Goal: Task Accomplishment & Management: Manage account settings

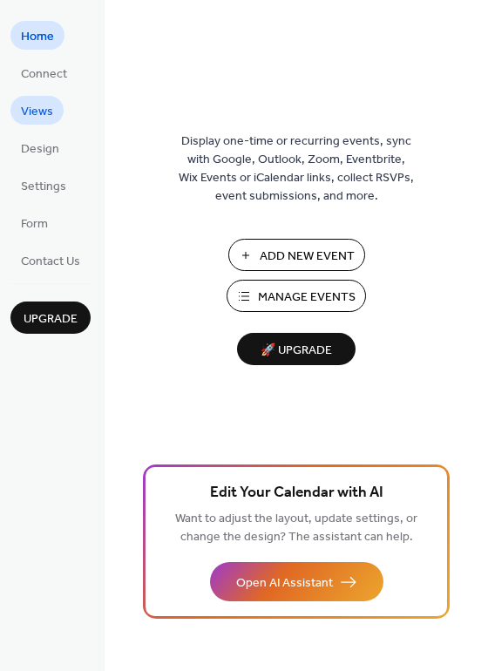
click at [44, 110] on span "Views" at bounding box center [37, 112] width 32 height 18
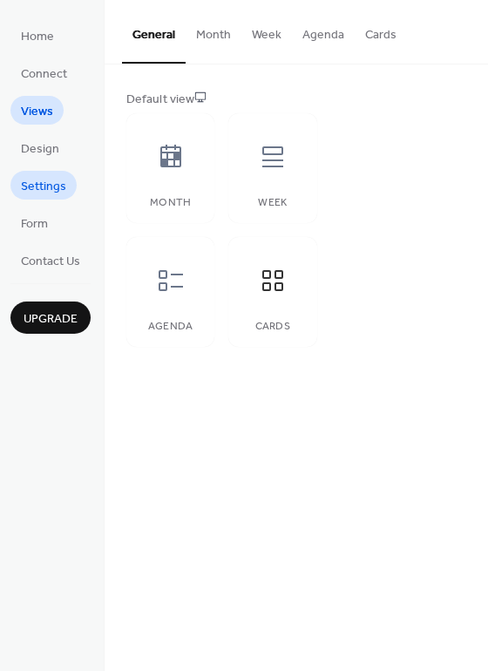
click at [42, 184] on span "Settings" at bounding box center [43, 187] width 45 height 18
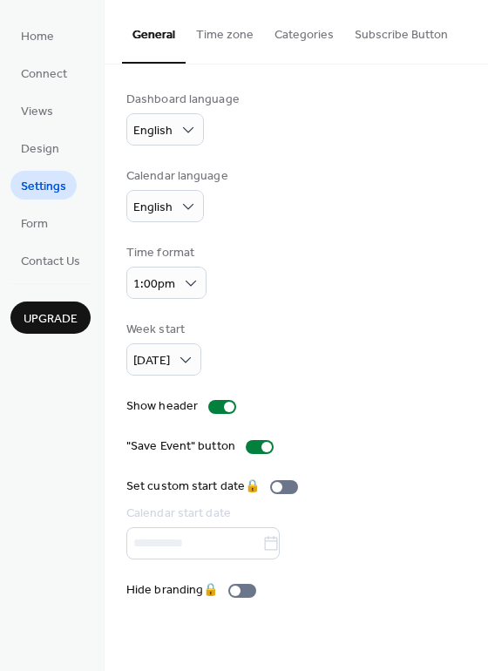
click at [288, 36] on button "Categories" at bounding box center [304, 31] width 80 height 62
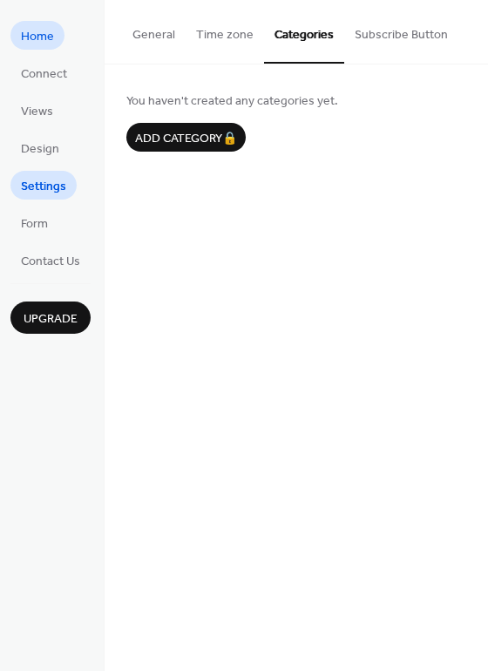
click at [54, 42] on link "Home" at bounding box center [37, 35] width 54 height 29
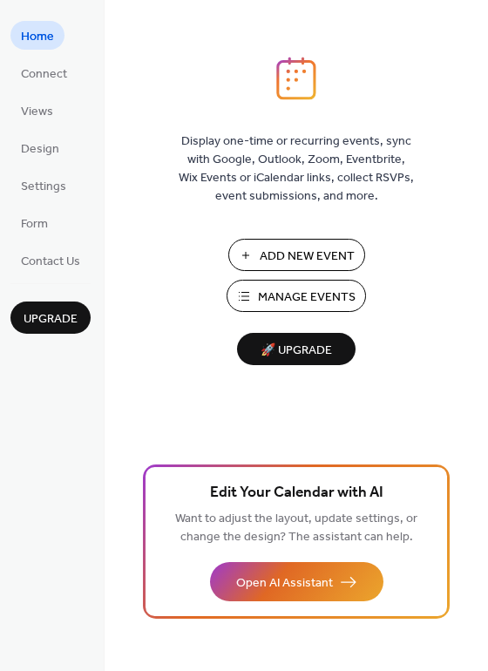
click at [300, 297] on span "Manage Events" at bounding box center [307, 297] width 98 height 18
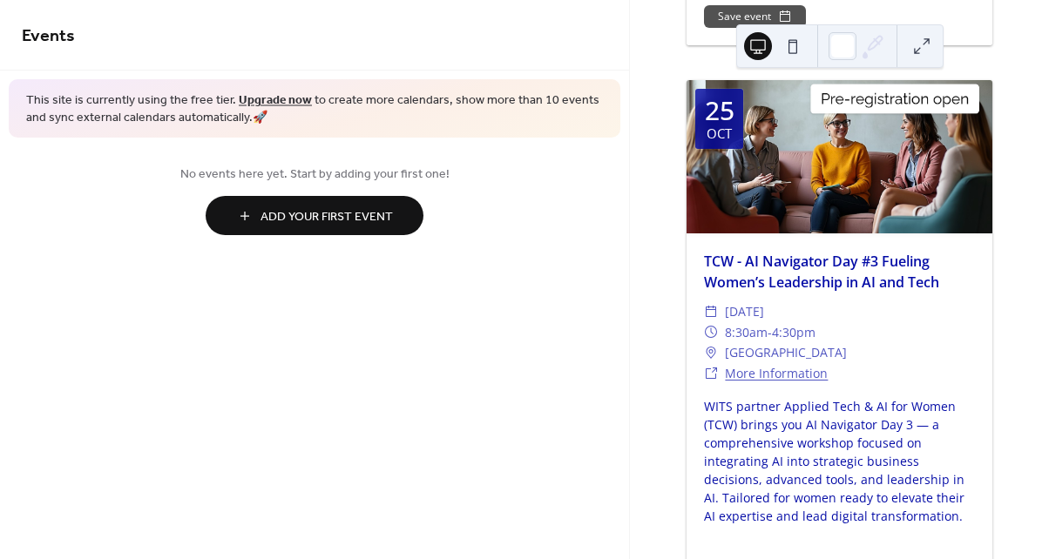
scroll to position [647, 0]
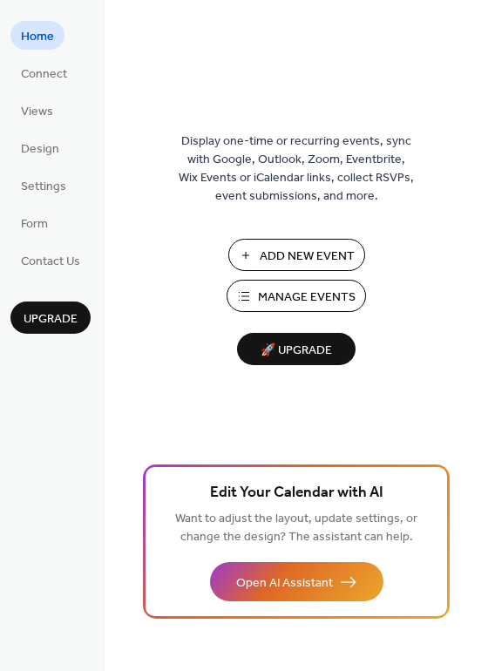
click at [311, 249] on span "Add New Event" at bounding box center [307, 256] width 95 height 18
click at [49, 186] on span "Settings" at bounding box center [43, 187] width 45 height 18
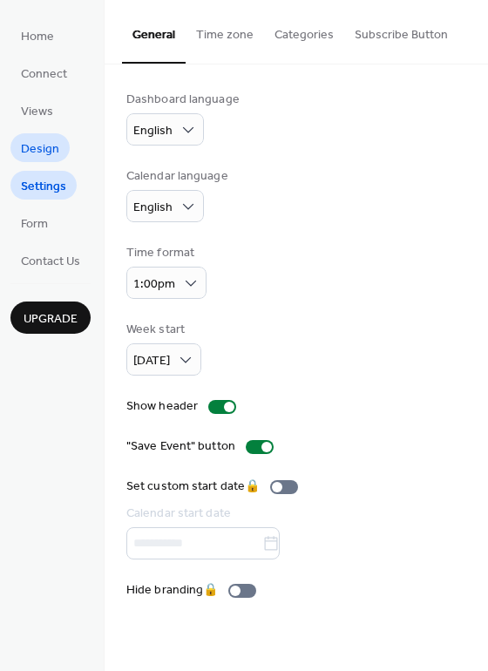
click at [48, 145] on span "Design" at bounding box center [40, 149] width 38 height 18
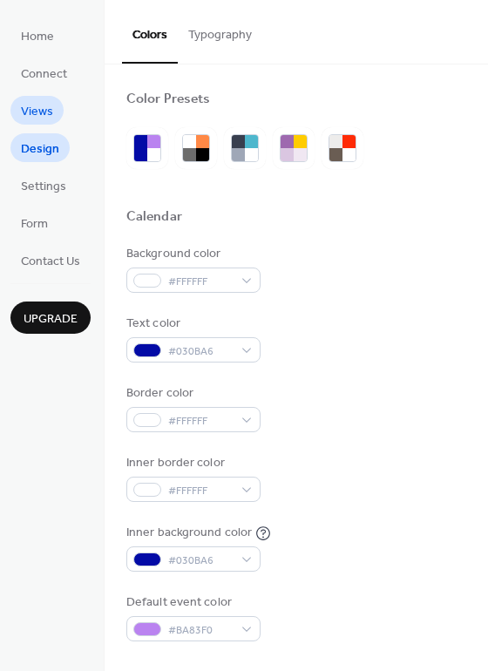
click at [45, 110] on span "Views" at bounding box center [37, 112] width 32 height 18
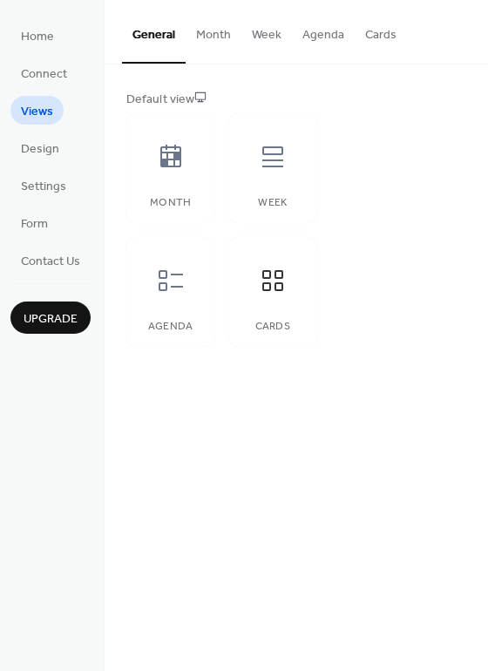
click at [224, 37] on button "Month" at bounding box center [214, 31] width 56 height 62
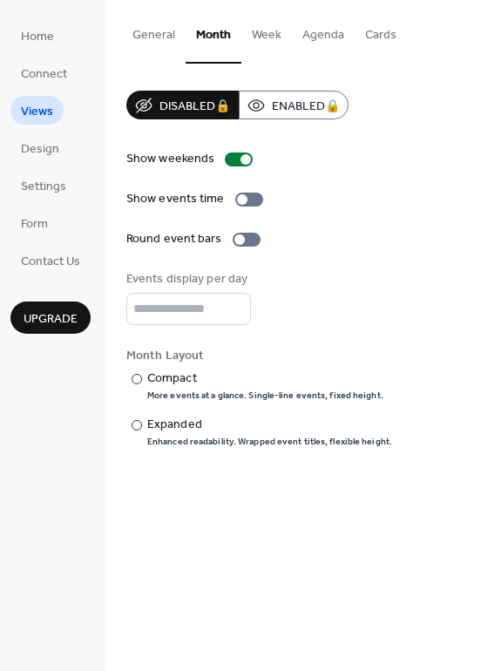
click at [151, 37] on button "General" at bounding box center [154, 31] width 64 height 62
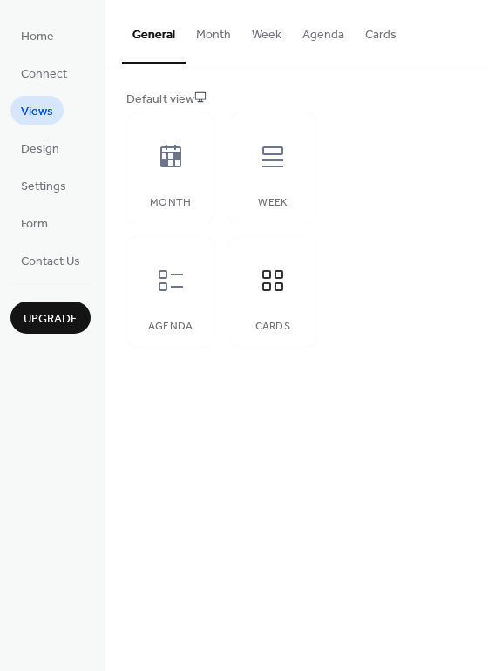
click at [264, 37] on button "Week" at bounding box center [266, 31] width 51 height 62
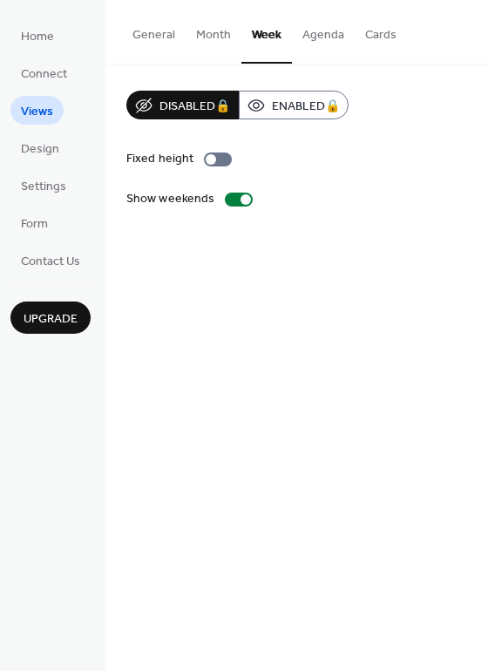
click at [157, 32] on button "General" at bounding box center [154, 31] width 64 height 62
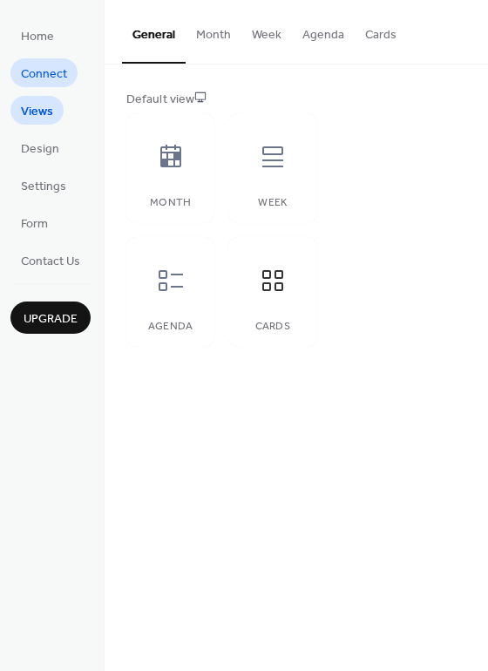
click at [44, 71] on span "Connect" at bounding box center [44, 74] width 46 height 18
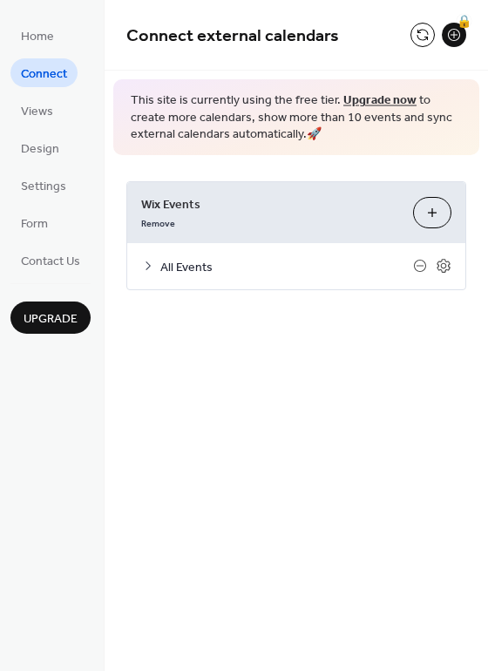
click at [147, 261] on icon at bounding box center [148, 266] width 14 height 14
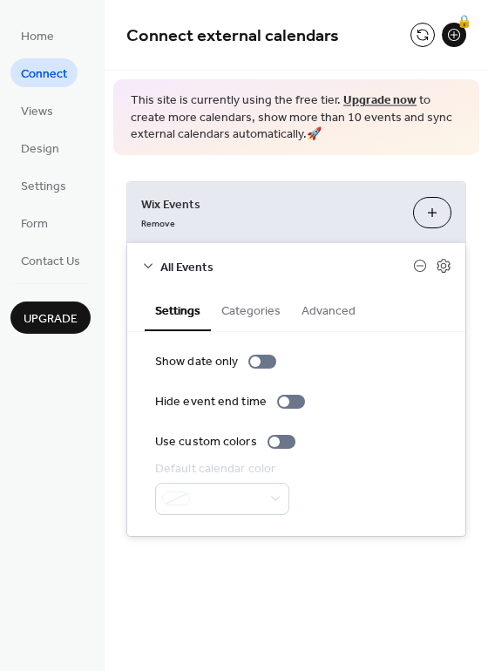
click at [253, 313] on button "Categories" at bounding box center [251, 309] width 80 height 40
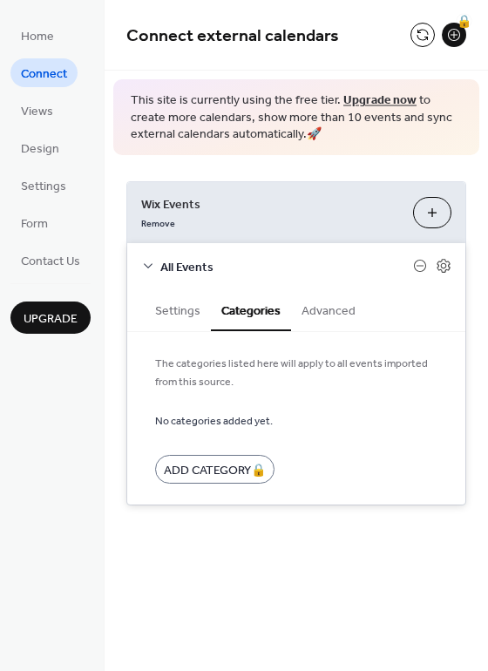
click at [331, 312] on button "Advanced" at bounding box center [328, 309] width 75 height 40
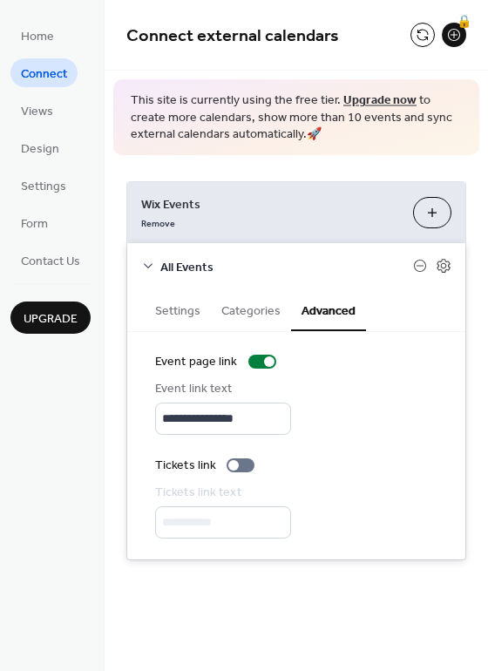
click at [244, 308] on button "Categories" at bounding box center [251, 309] width 80 height 40
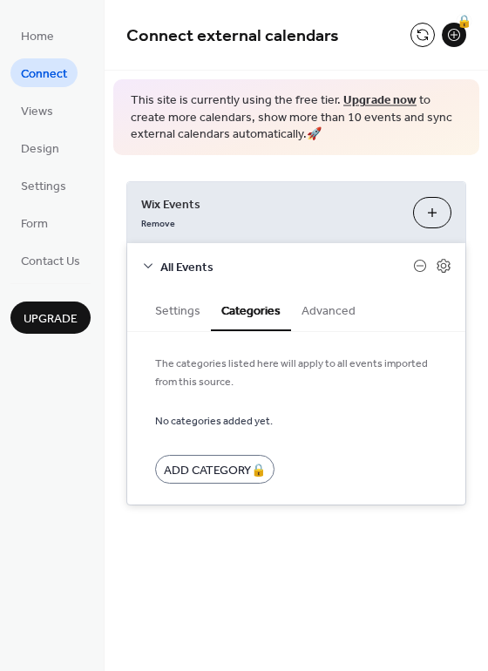
click at [167, 308] on button "Settings" at bounding box center [178, 309] width 66 height 40
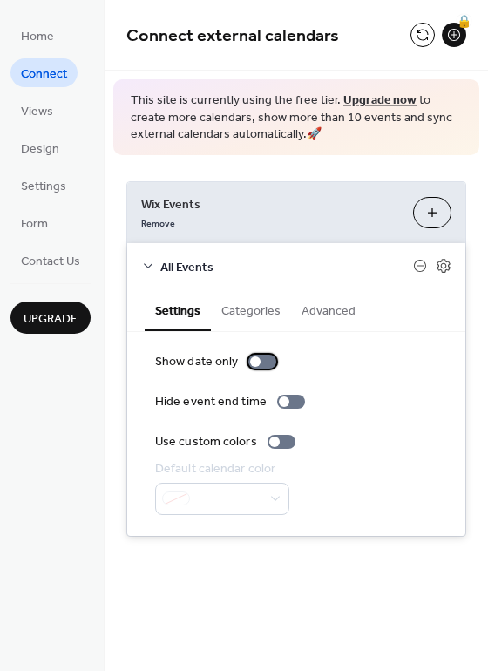
click at [253, 363] on div at bounding box center [255, 361] width 10 height 10
click at [268, 365] on div at bounding box center [269, 361] width 10 height 10
click at [268, 365] on div at bounding box center [262, 362] width 28 height 14
click at [268, 365] on div at bounding box center [269, 361] width 10 height 10
click at [423, 433] on div "Use custom colors" at bounding box center [296, 442] width 282 height 18
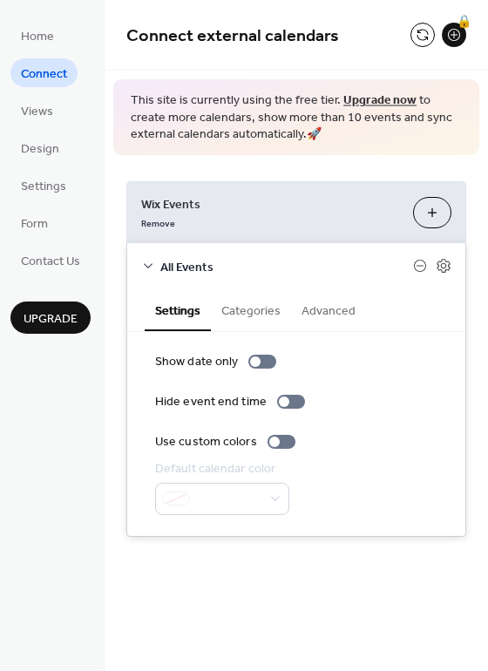
click at [435, 213] on button "Customize" at bounding box center [432, 212] width 38 height 31
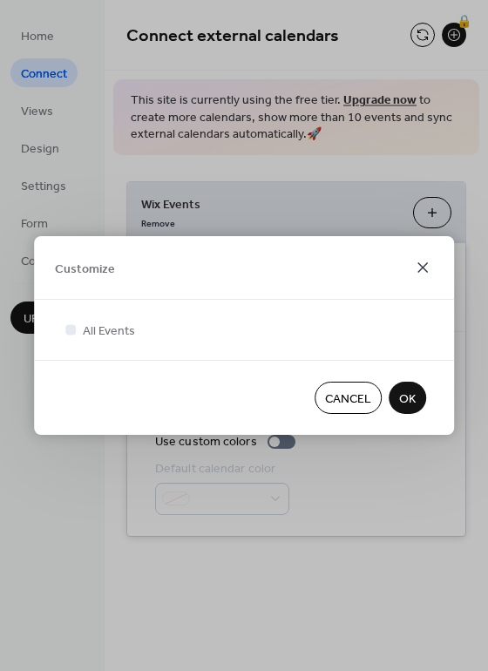
click at [426, 268] on icon at bounding box center [422, 267] width 21 height 21
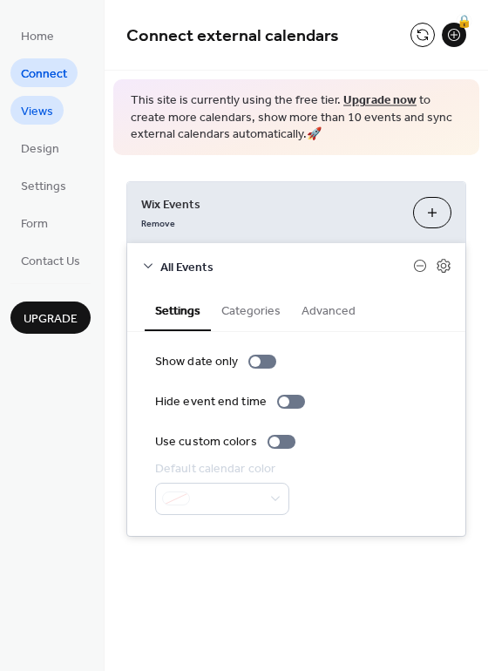
click at [50, 111] on span "Views" at bounding box center [37, 112] width 32 height 18
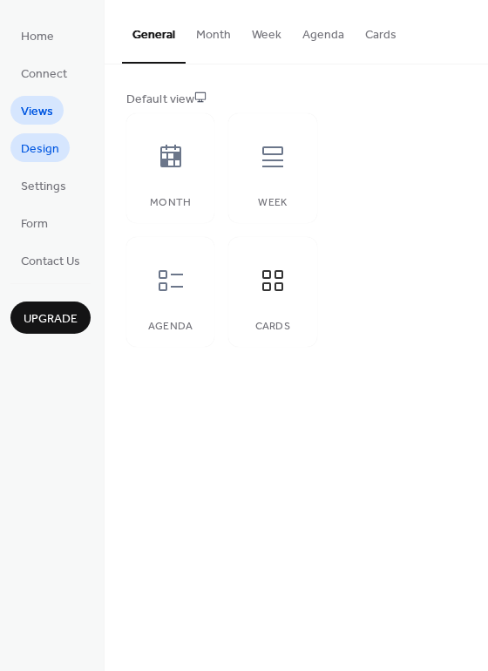
click at [50, 147] on span "Design" at bounding box center [40, 149] width 38 height 18
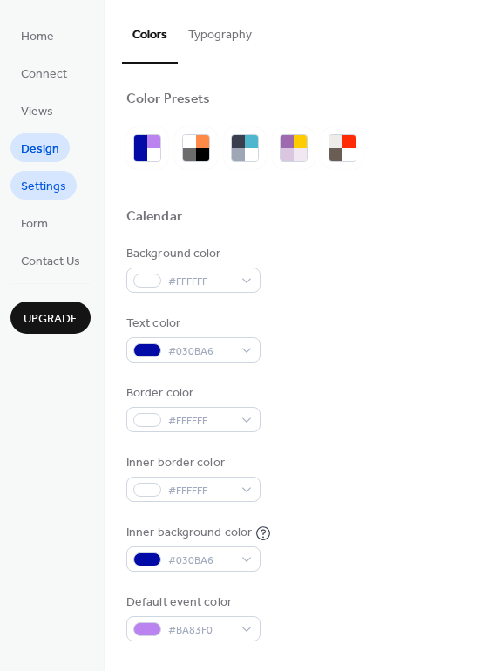
click at [51, 186] on span "Settings" at bounding box center [43, 187] width 45 height 18
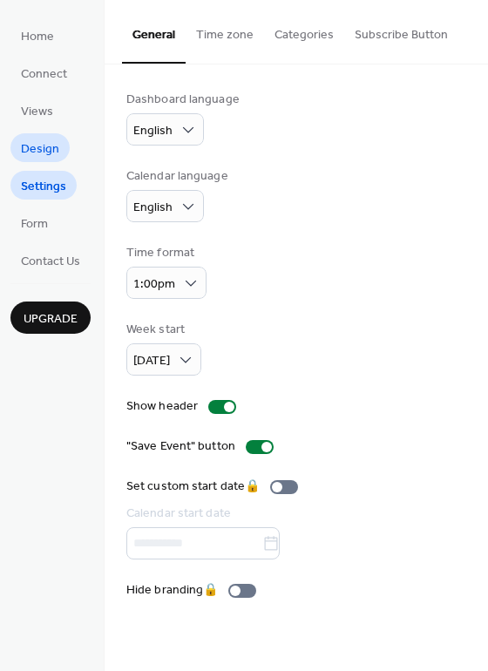
click at [35, 152] on span "Design" at bounding box center [40, 149] width 38 height 18
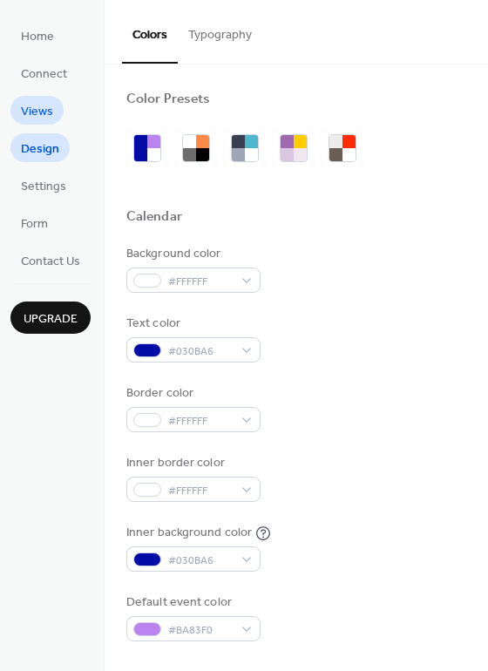
click at [40, 103] on span "Views" at bounding box center [37, 112] width 32 height 18
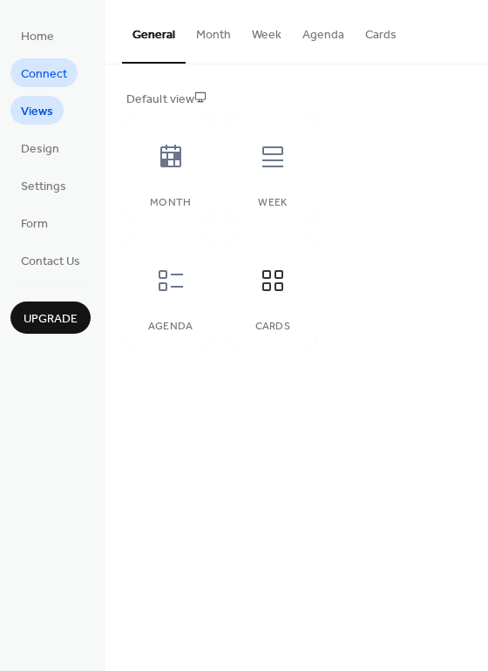
click at [40, 71] on span "Connect" at bounding box center [44, 74] width 46 height 18
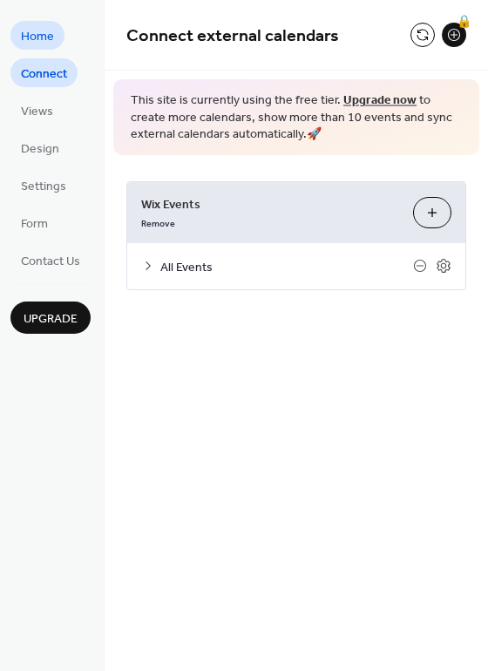
click at [40, 35] on span "Home" at bounding box center [37, 37] width 33 height 18
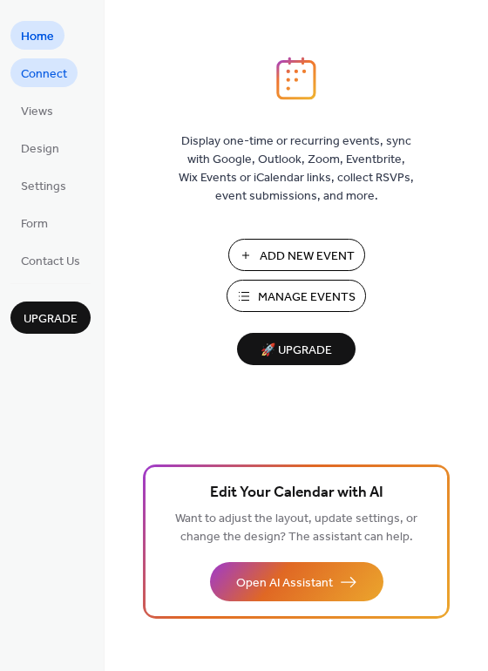
click at [40, 65] on span "Connect" at bounding box center [44, 74] width 46 height 18
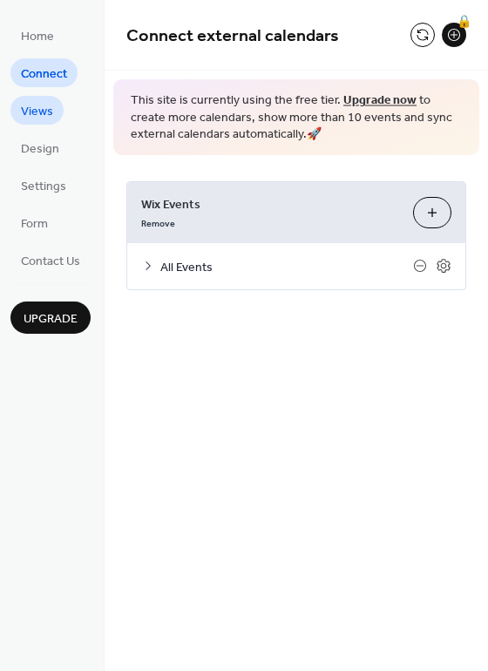
click at [35, 119] on span "Views" at bounding box center [37, 112] width 32 height 18
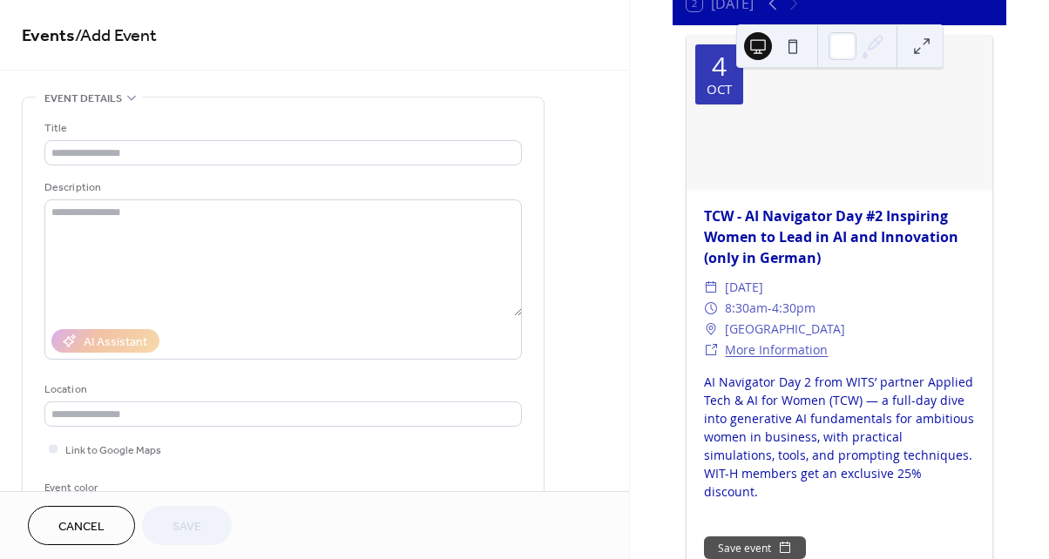
scroll to position [163, 0]
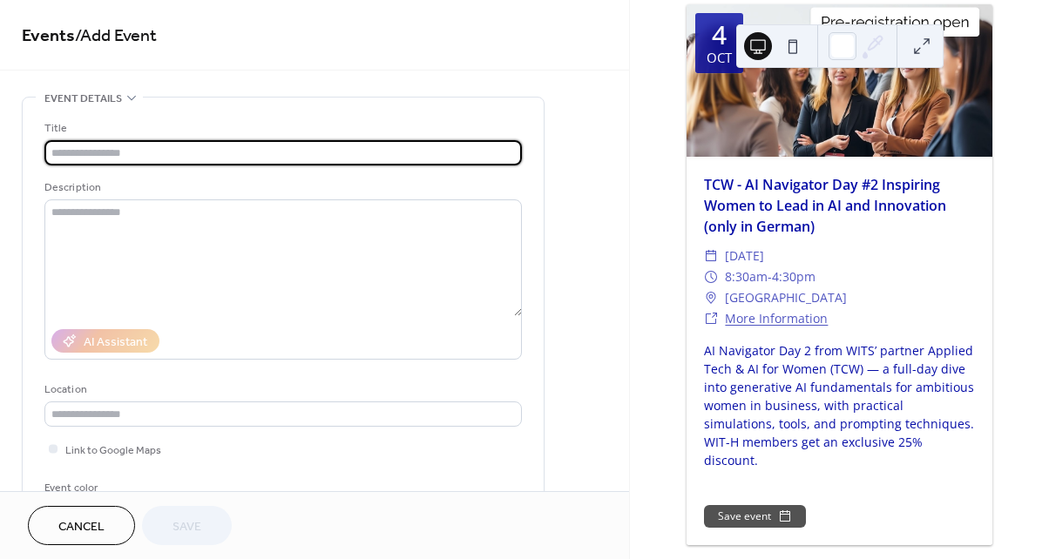
click at [104, 521] on span "Cancel" at bounding box center [81, 527] width 46 height 18
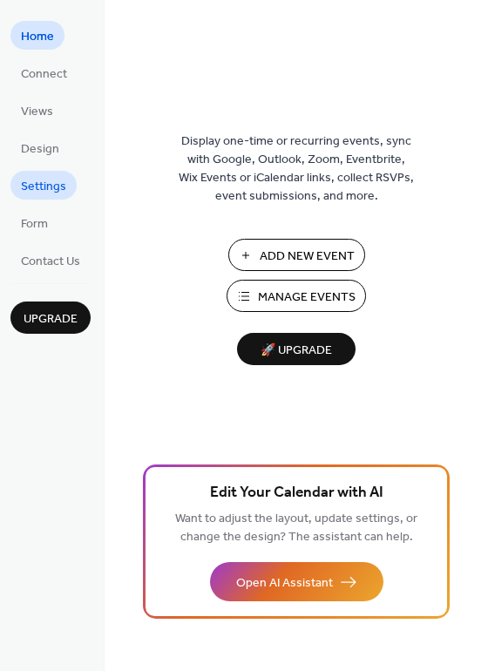
click at [55, 186] on span "Settings" at bounding box center [43, 187] width 45 height 18
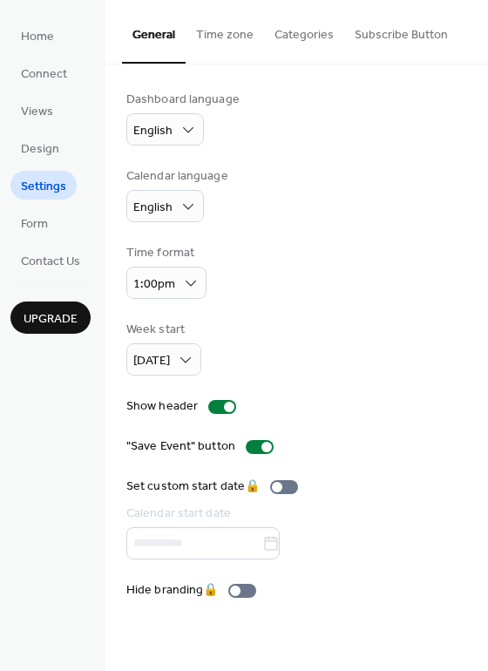
click at [238, 40] on button "Time zone" at bounding box center [225, 31] width 78 height 62
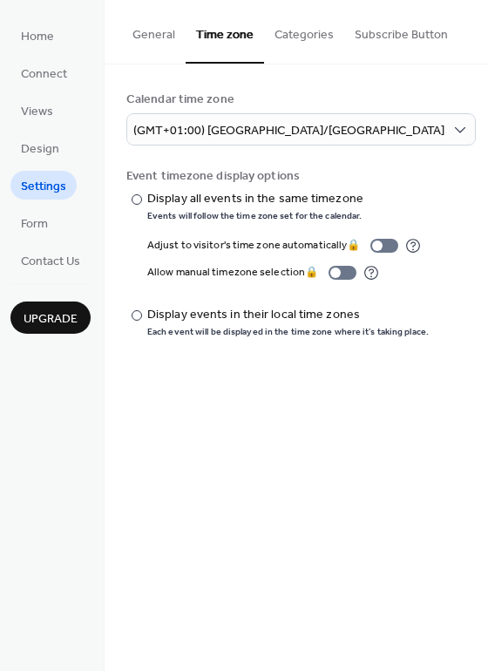
click at [300, 41] on button "Categories" at bounding box center [304, 31] width 80 height 62
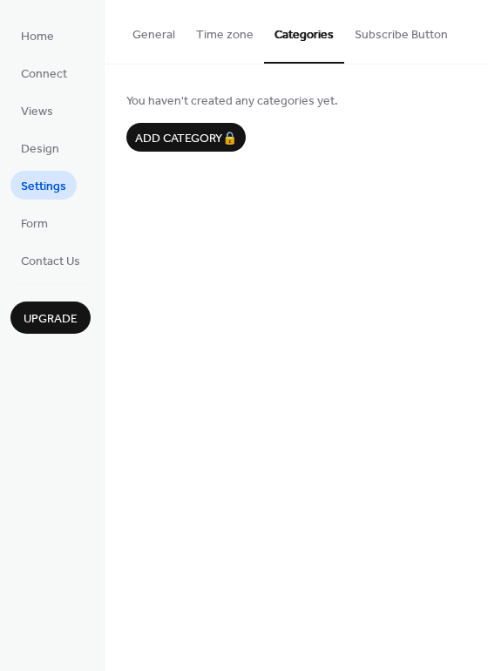
click at [387, 37] on button "Subscribe Button" at bounding box center [401, 31] width 114 height 62
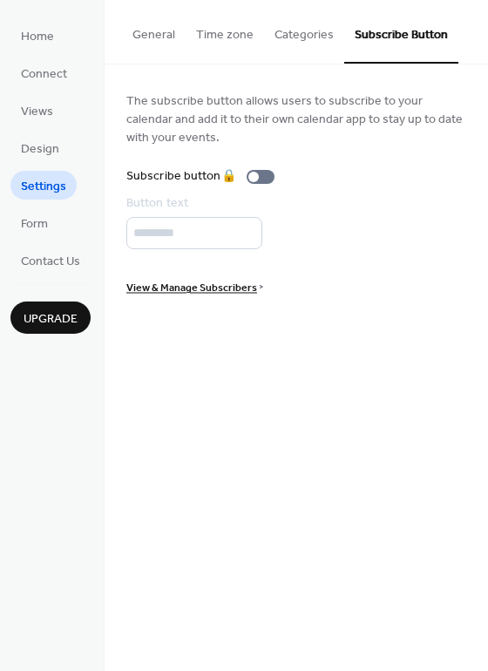
click at [280, 30] on button "Categories" at bounding box center [304, 31] width 80 height 62
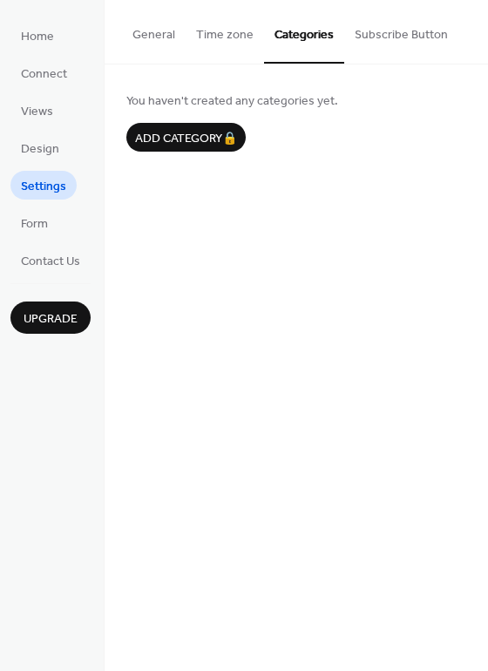
click at [180, 31] on button "General" at bounding box center [154, 31] width 64 height 62
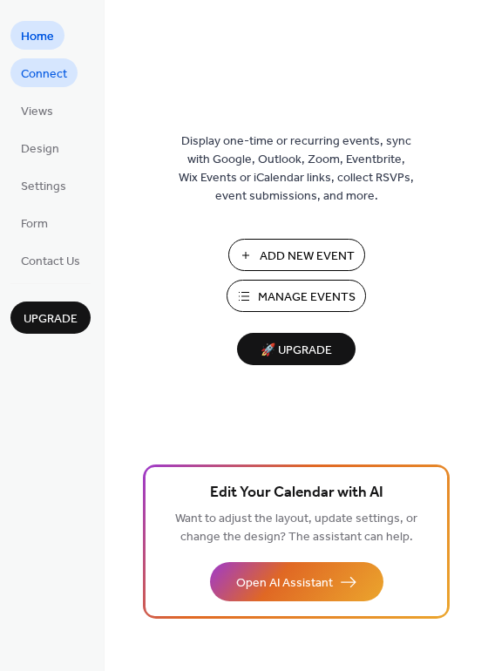
click at [41, 69] on span "Connect" at bounding box center [44, 74] width 46 height 18
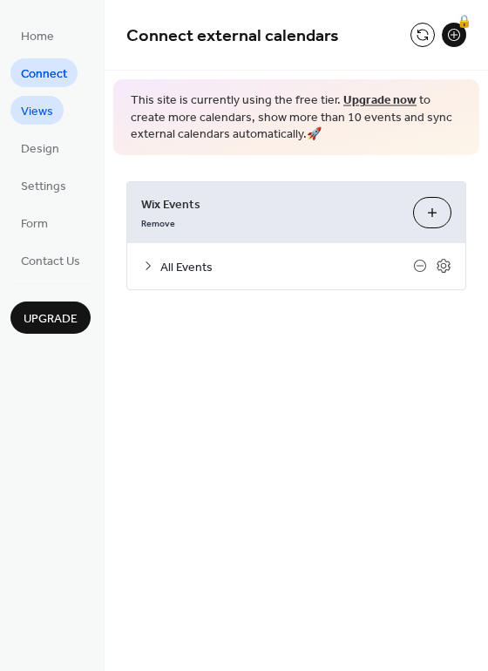
click at [35, 123] on link "Views" at bounding box center [36, 110] width 53 height 29
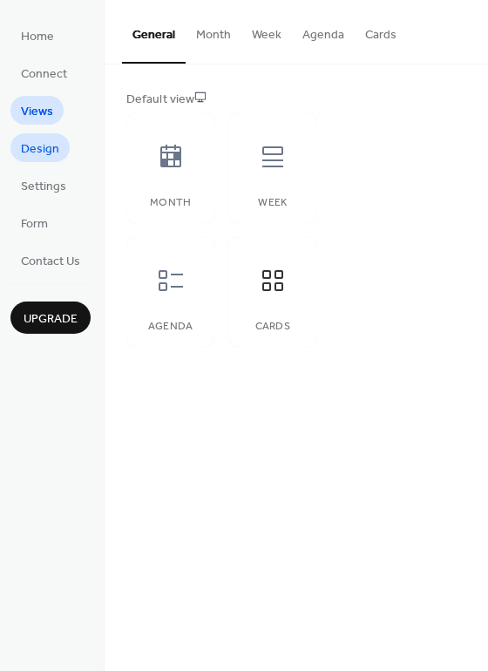
click at [35, 159] on span "Design" at bounding box center [40, 149] width 38 height 18
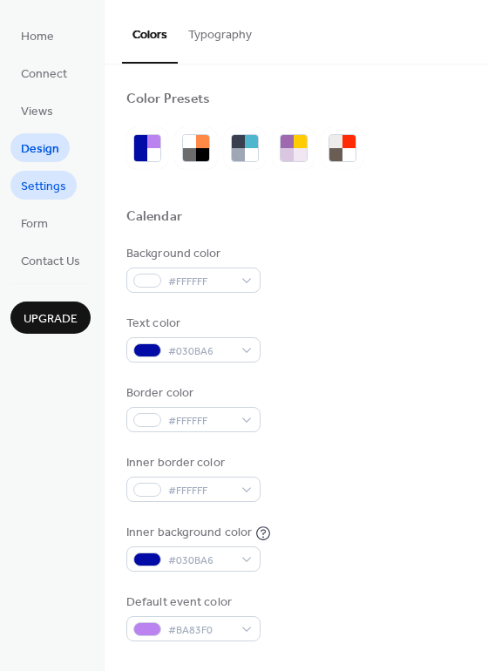
click at [46, 179] on span "Settings" at bounding box center [43, 187] width 45 height 18
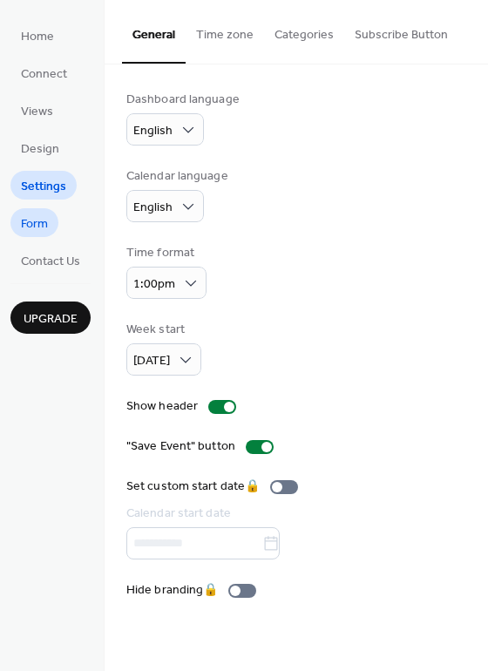
click at [43, 215] on span "Form" at bounding box center [34, 224] width 27 height 18
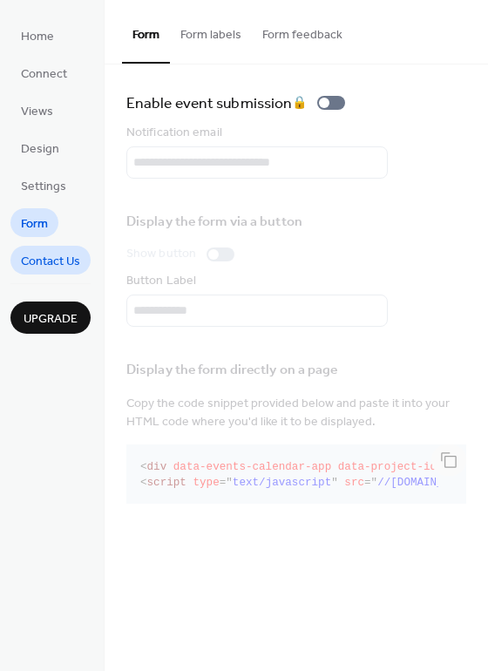
click at [41, 255] on span "Contact Us" at bounding box center [50, 262] width 59 height 18
